Goal: Information Seeking & Learning: Learn about a topic

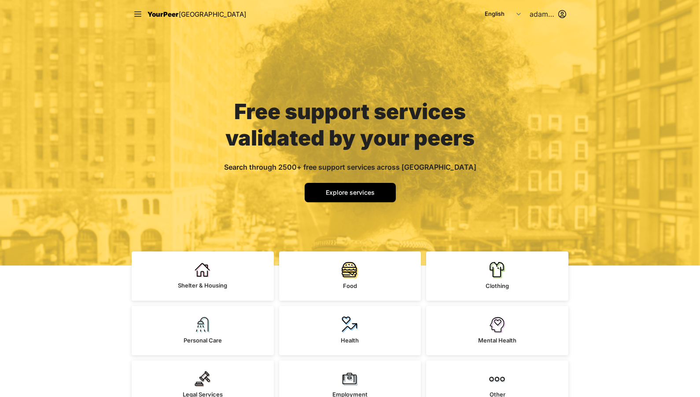
click at [361, 194] on span "Explore services" at bounding box center [350, 192] width 49 height 7
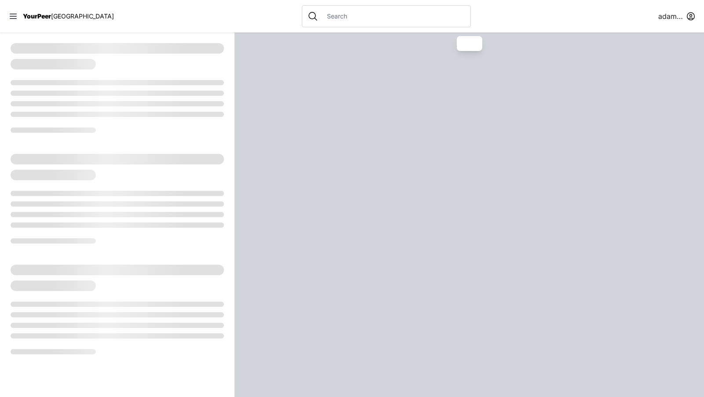
select select "recentlyUpdated"
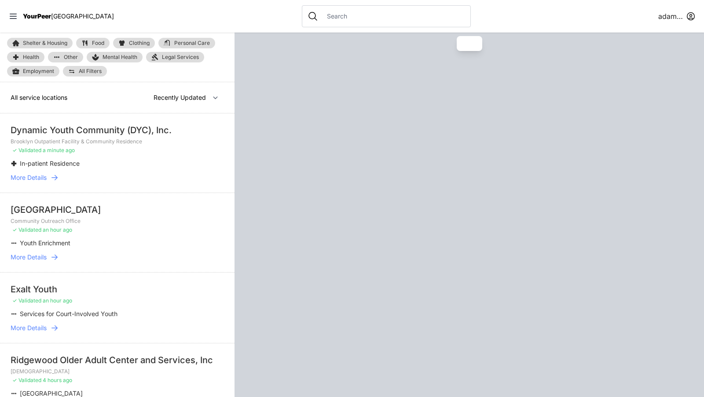
click at [367, 8] on div at bounding box center [386, 16] width 169 height 22
click at [348, 16] on input "text" at bounding box center [393, 16] width 143 height 9
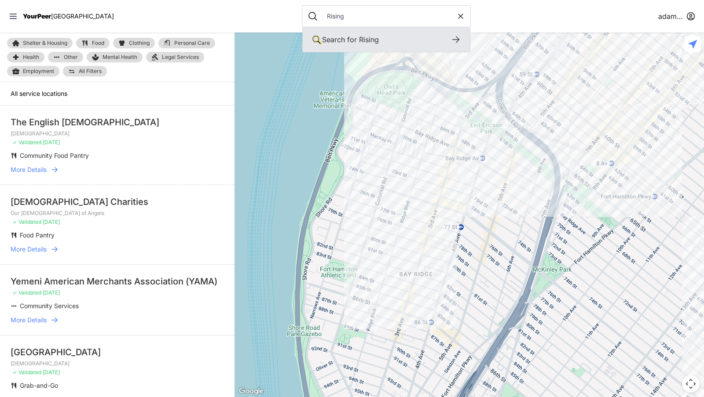
type input "Rising"
click at [359, 41] on span "Rising" at bounding box center [369, 39] width 20 height 9
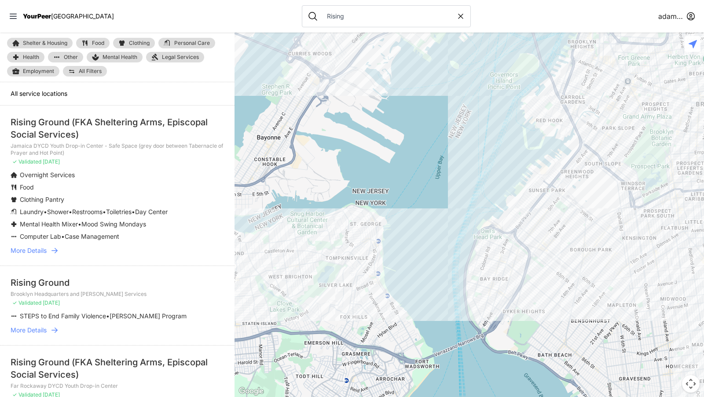
click at [57, 251] on icon at bounding box center [54, 250] width 9 height 9
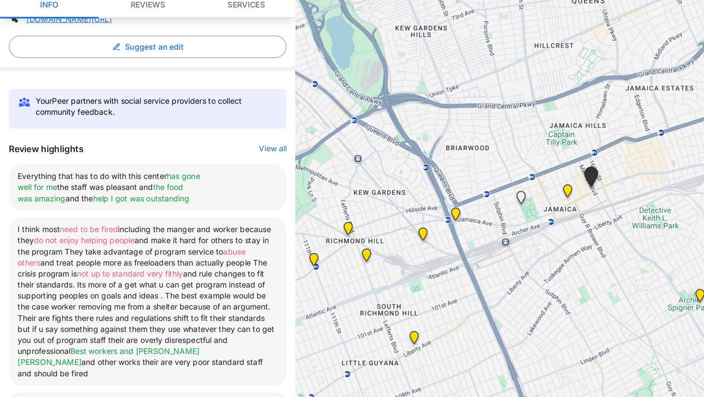
scroll to position [252, 0]
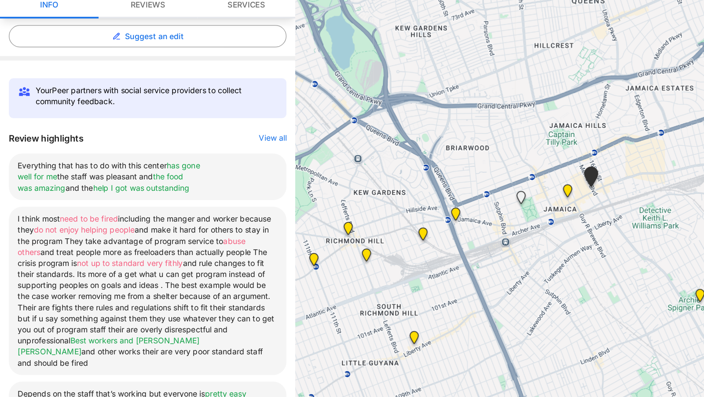
click at [213, 172] on button "View all" at bounding box center [217, 173] width 22 height 9
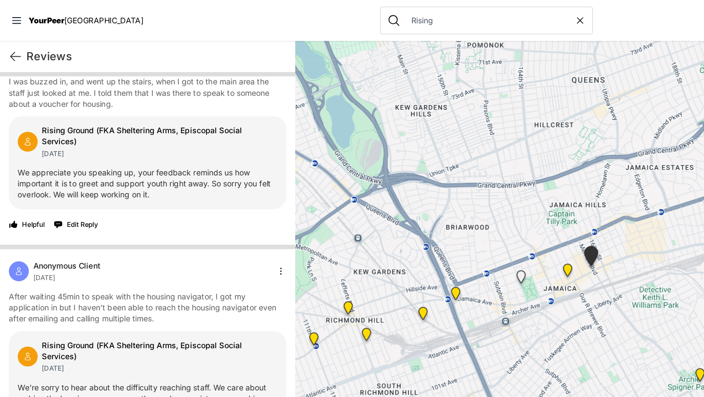
scroll to position [2566, 0]
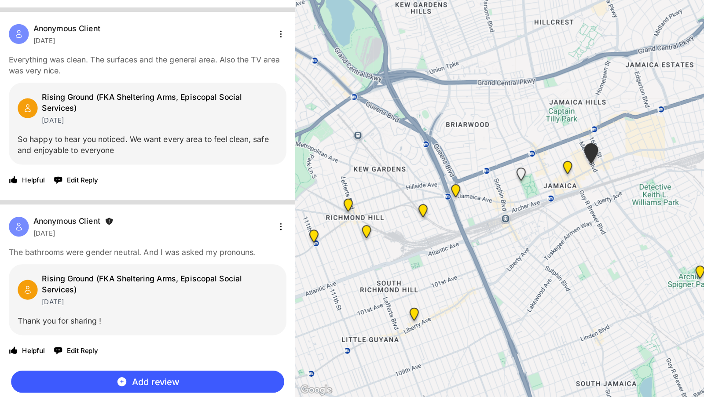
click at [220, 263] on html "View map Close panel YourPeer [GEOGRAPHIC_DATA] Quick Exit Single Adult Familie…" at bounding box center [352, 198] width 704 height 397
click at [192, 317] on div "Include" at bounding box center [195, 319] width 52 height 14
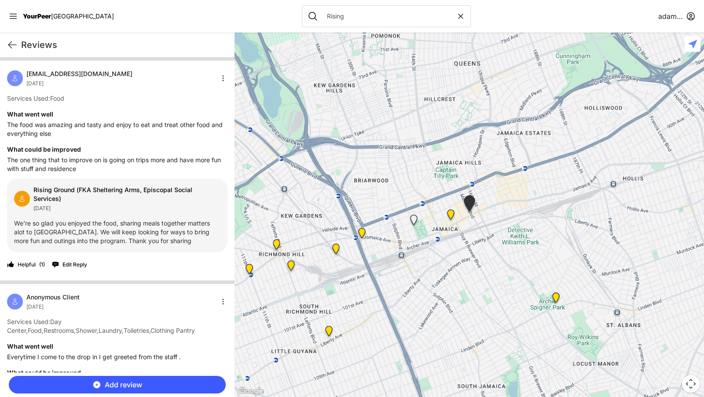
scroll to position [0, 0]
click at [9, 48] on icon at bounding box center [12, 45] width 11 height 11
